Goal: Task Accomplishment & Management: Manage account settings

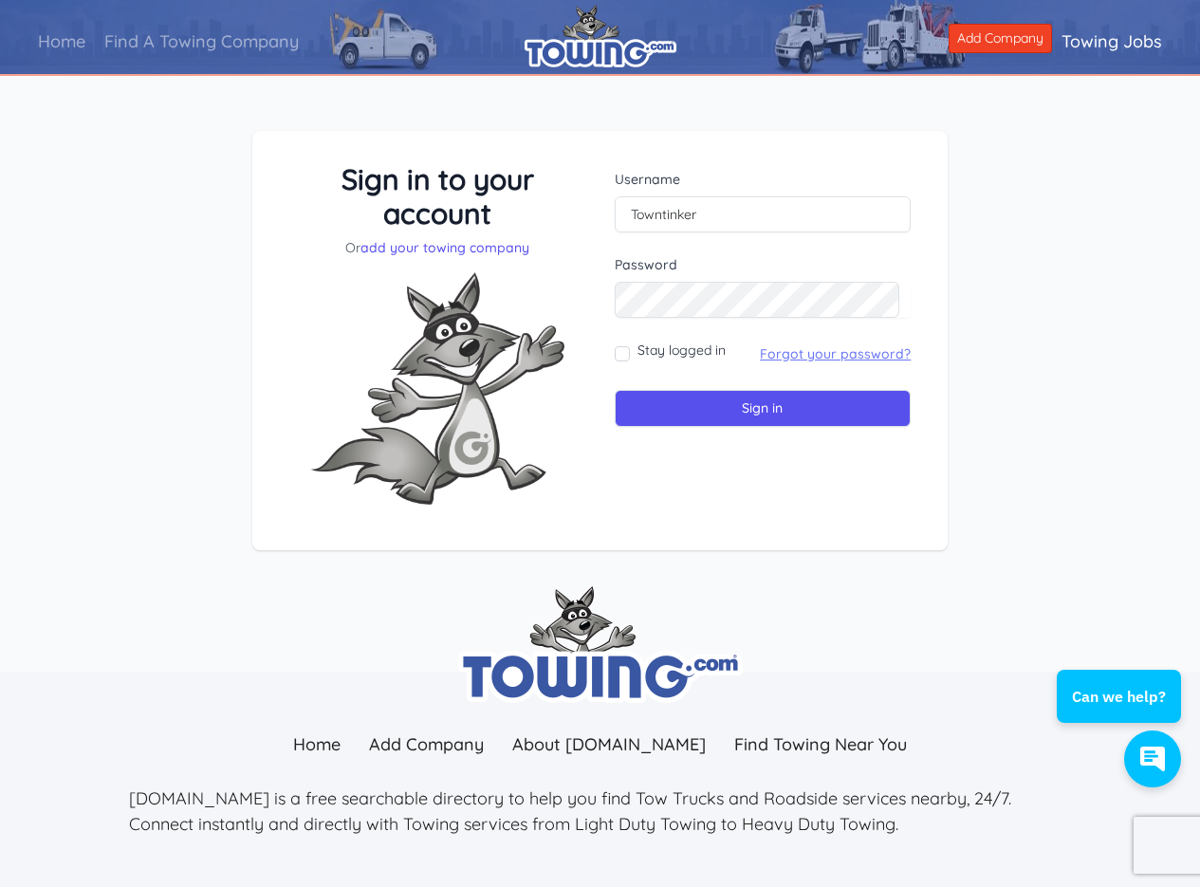
click at [792, 359] on link "Forgot your password?" at bounding box center [835, 353] width 151 height 17
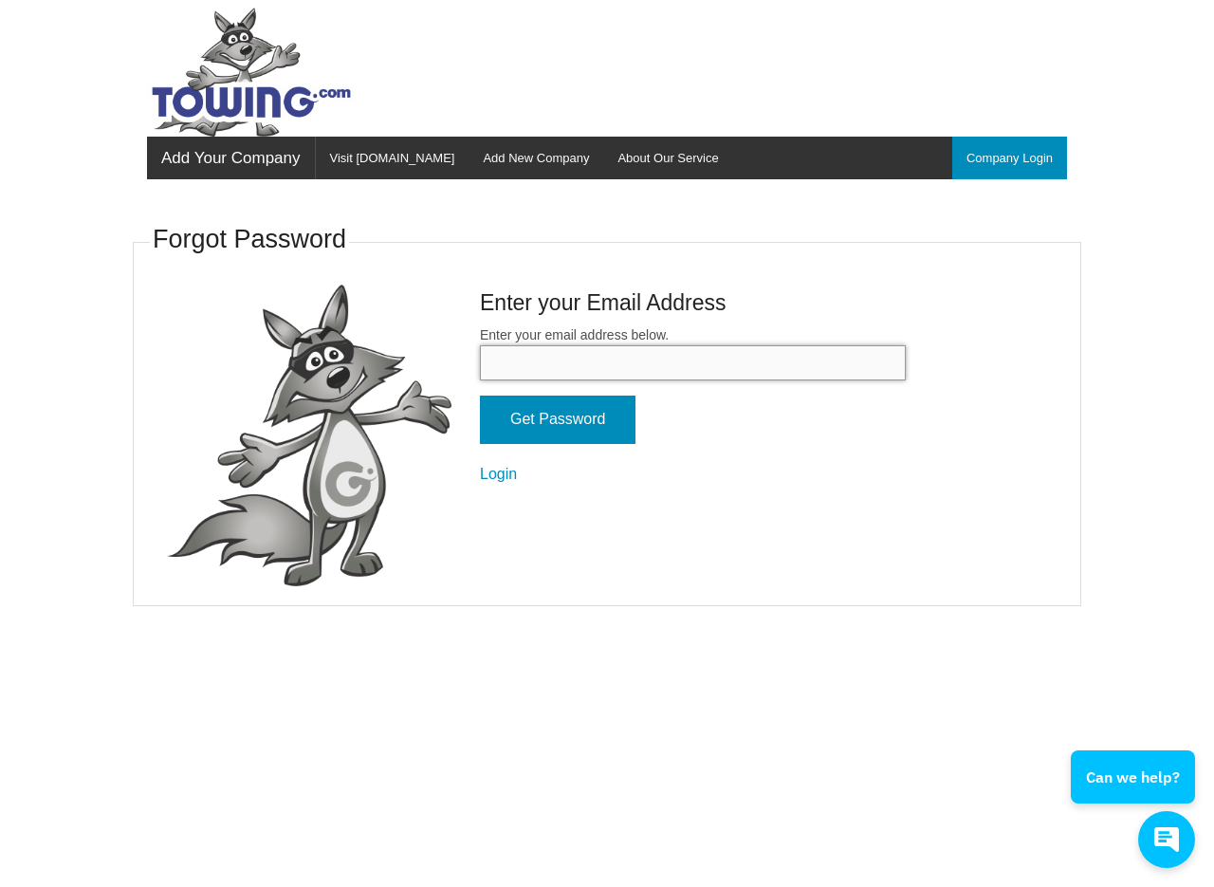
click at [583, 364] on input "Enter your email address below." at bounding box center [693, 362] width 426 height 35
type input "[EMAIL_ADDRESS][DOMAIN_NAME]"
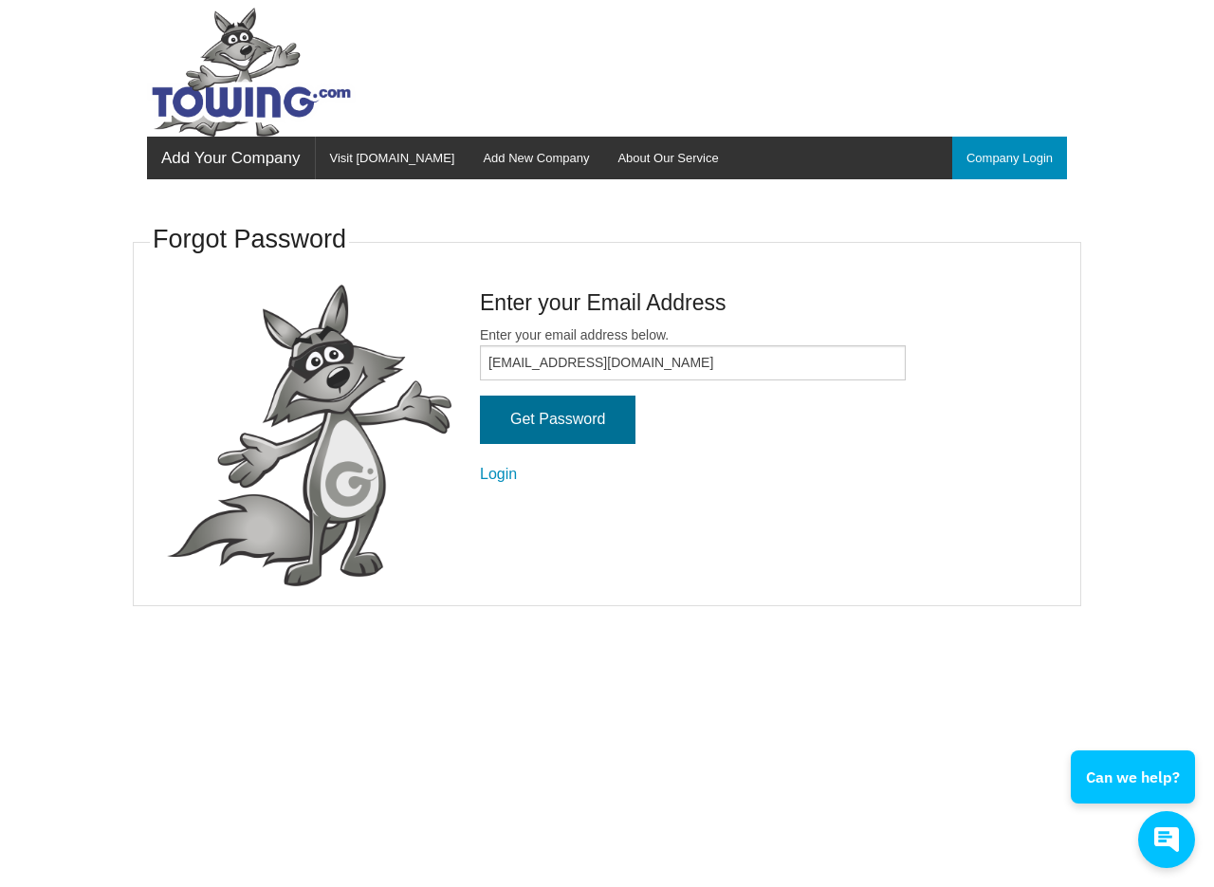
click at [533, 420] on input "Get Password" at bounding box center [558, 420] width 156 height 48
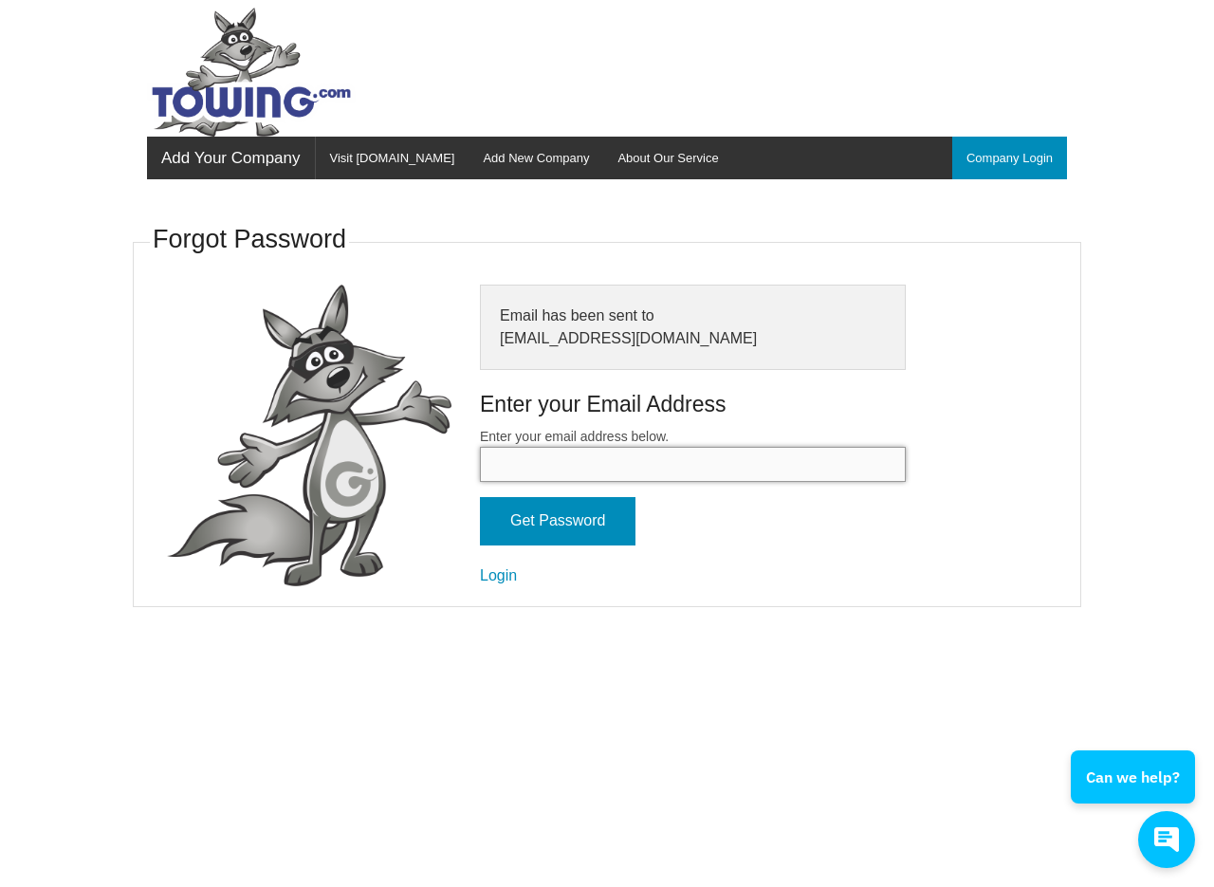
click at [547, 461] on input "Enter your email address below." at bounding box center [693, 464] width 426 height 35
type input "Towing"
click at [500, 574] on link "Login" at bounding box center [498, 575] width 37 height 16
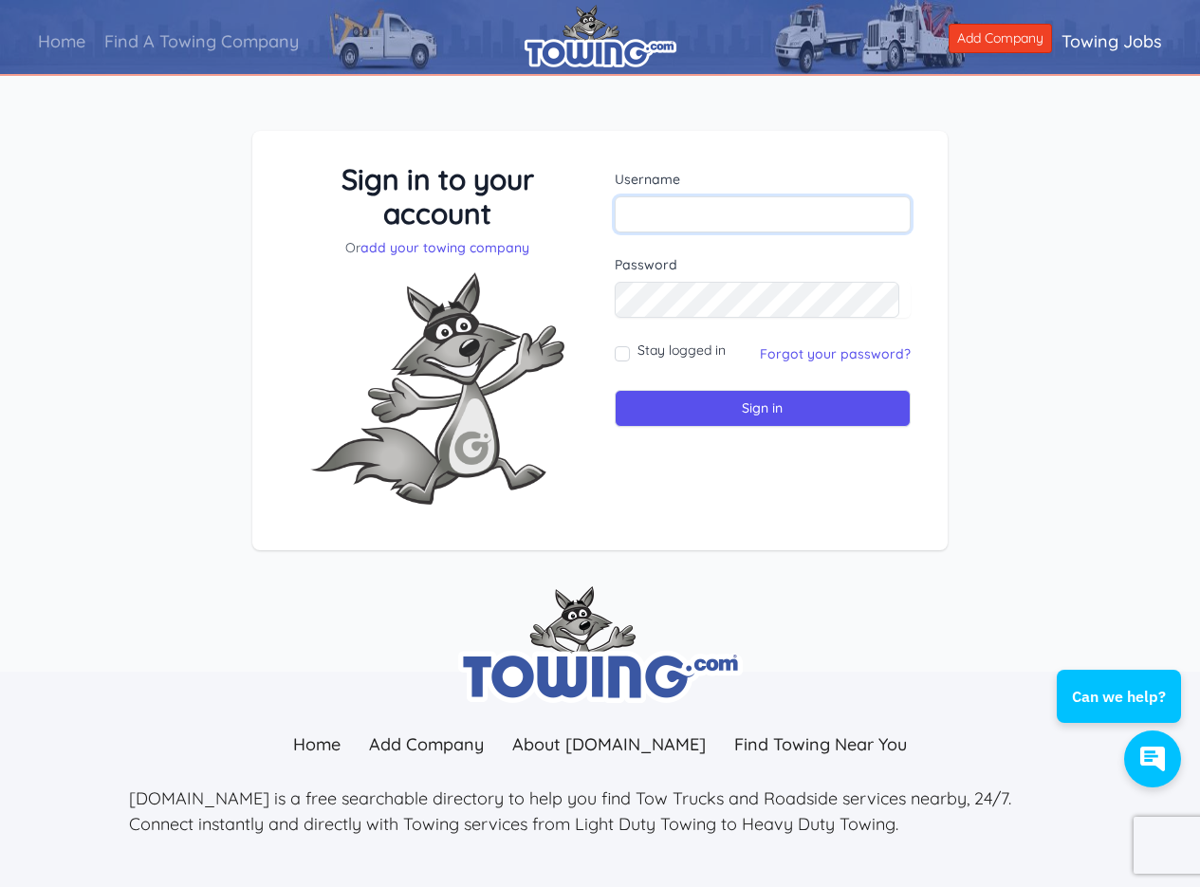
click at [694, 210] on input "text" at bounding box center [763, 214] width 297 height 36
click at [398, 315] on img at bounding box center [437, 388] width 285 height 263
click at [657, 210] on input "text" at bounding box center [763, 214] width 297 height 36
type input "TownTinker"
click at [751, 411] on input "Sign in" at bounding box center [763, 408] width 297 height 37
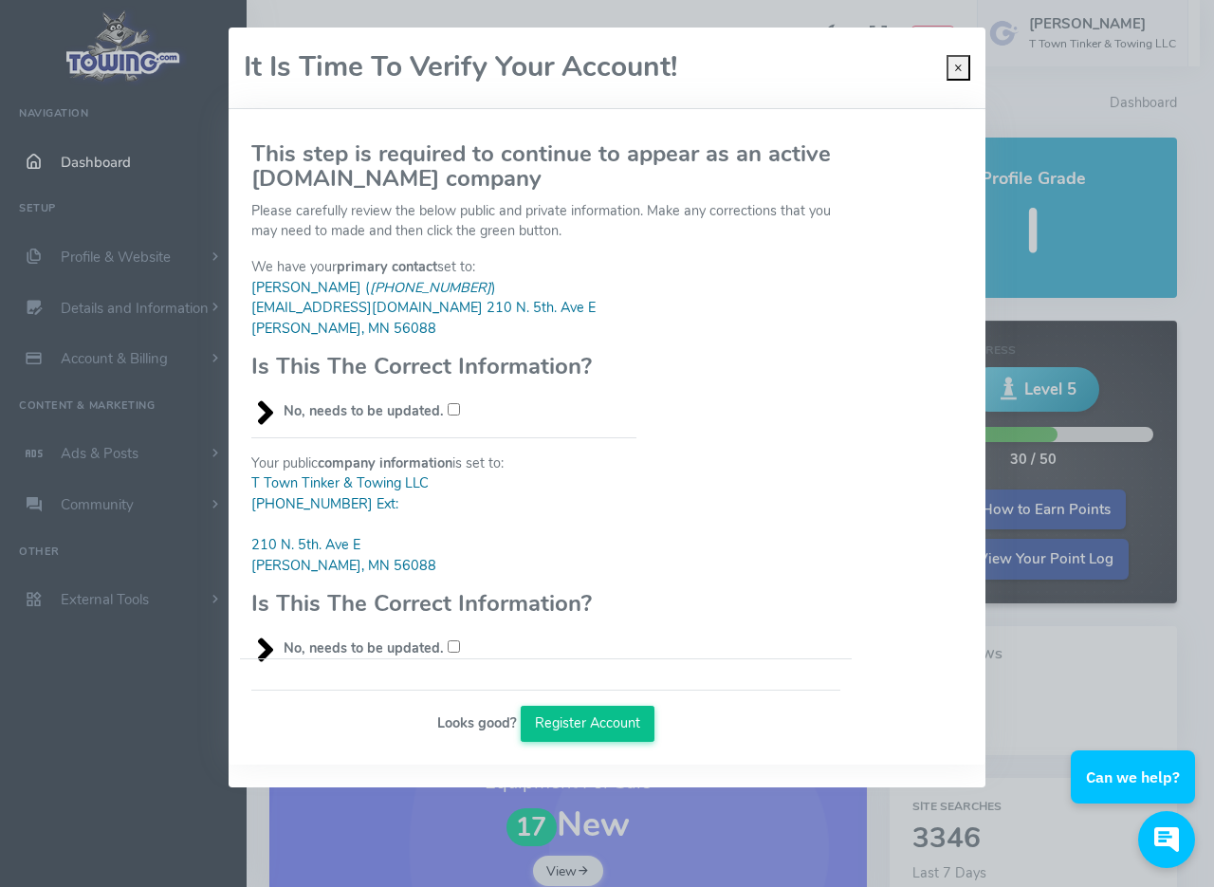
click at [571, 727] on button "Register Account" at bounding box center [588, 724] width 135 height 36
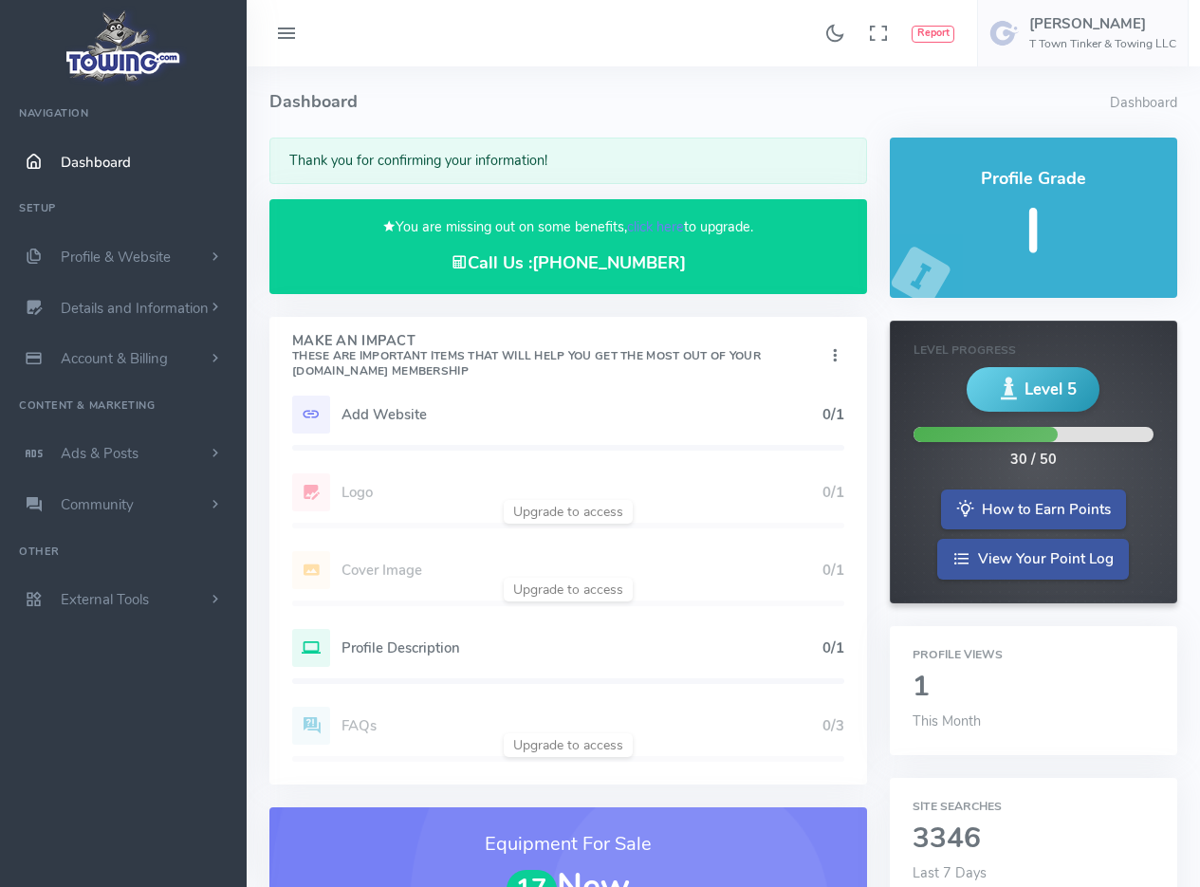
scroll to position [285, 0]
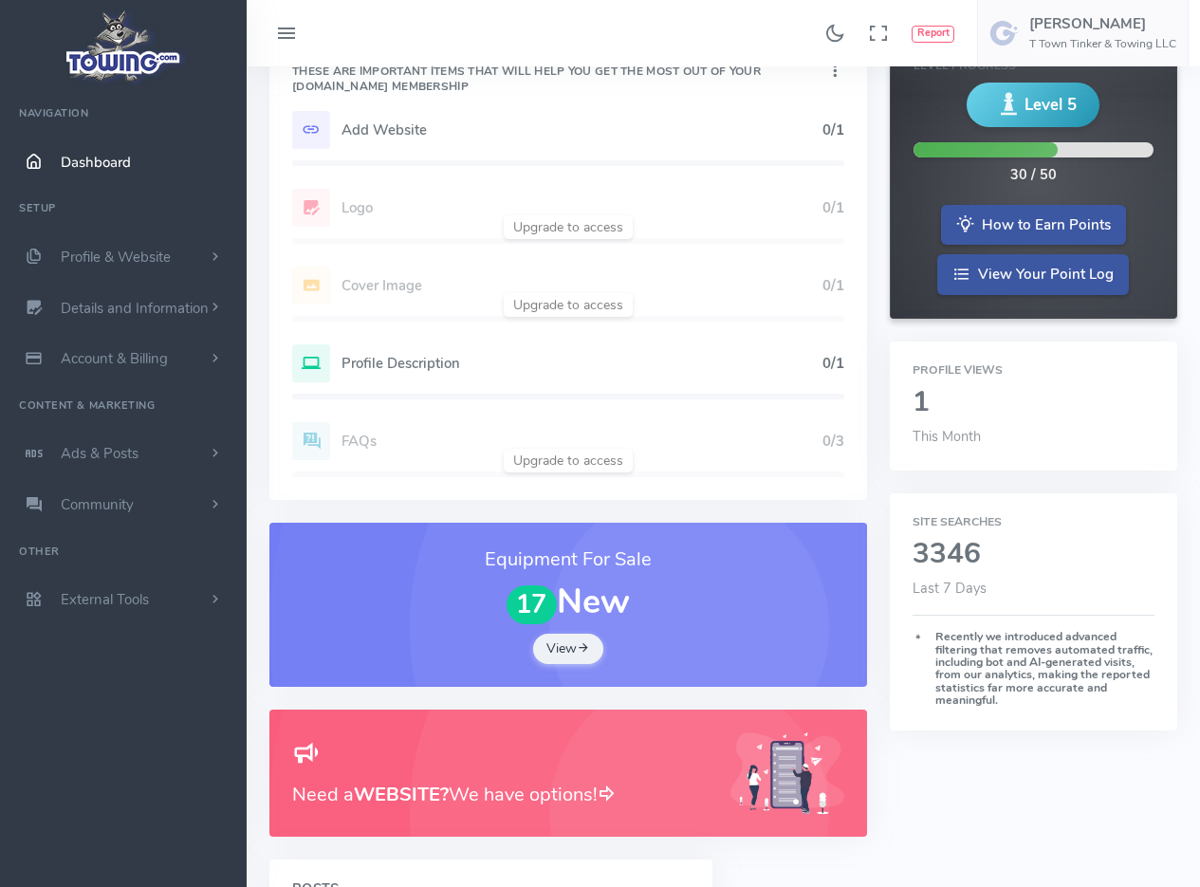
click at [559, 644] on link "View" at bounding box center [568, 649] width 70 height 30
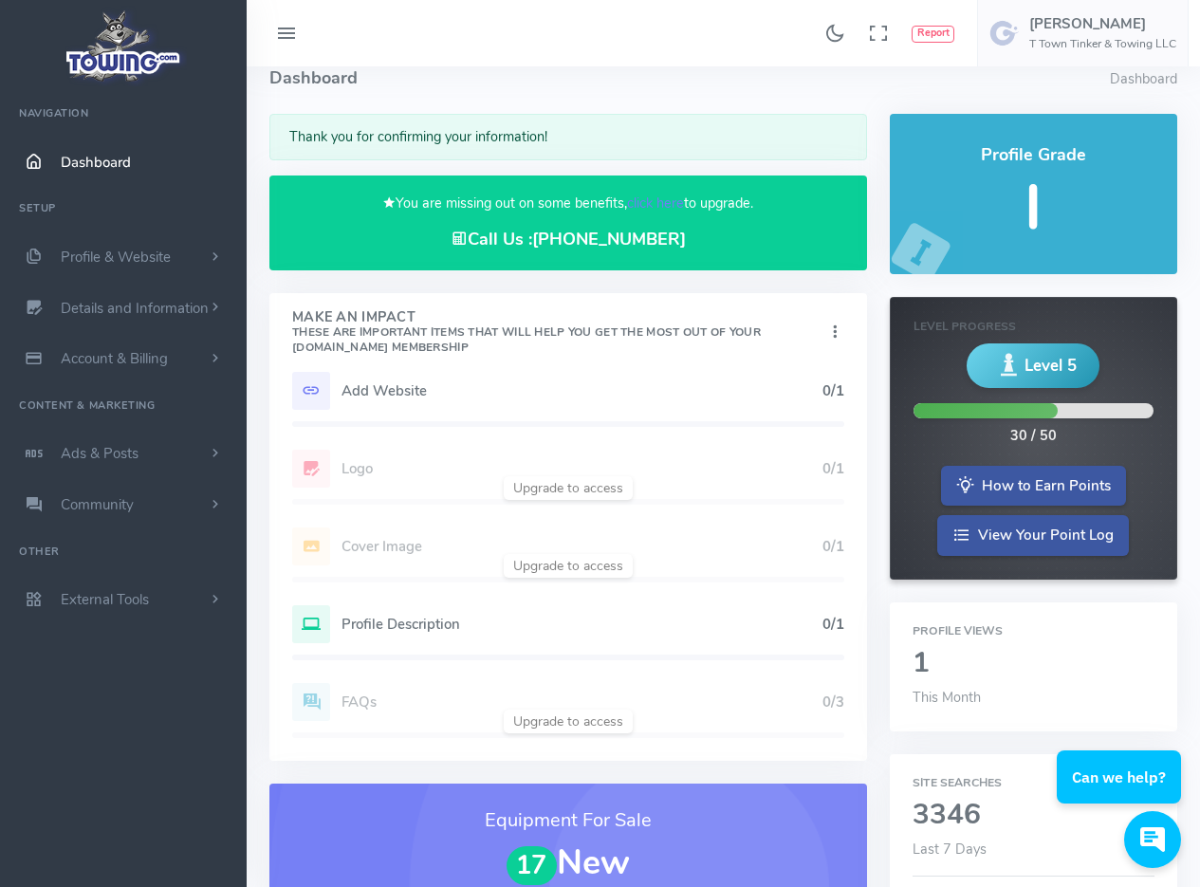
scroll to position [0, 0]
